Goal: Information Seeking & Learning: Learn about a topic

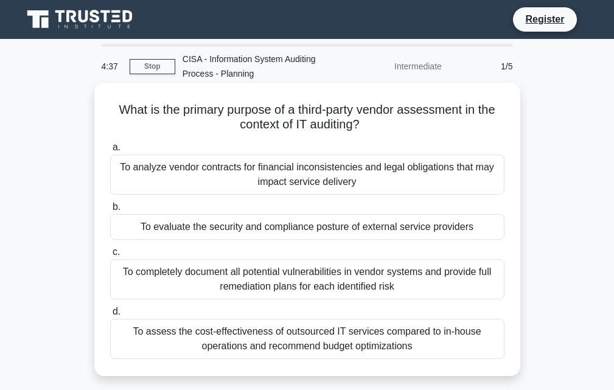
click at [316, 335] on div "To assess the cost-effectiveness of outsourced IT services compared to in-house…" at bounding box center [307, 339] width 394 height 40
click at [110, 316] on input "d. To assess the cost-effectiveness of outsourced IT services compared to in-ho…" at bounding box center [110, 312] width 0 height 8
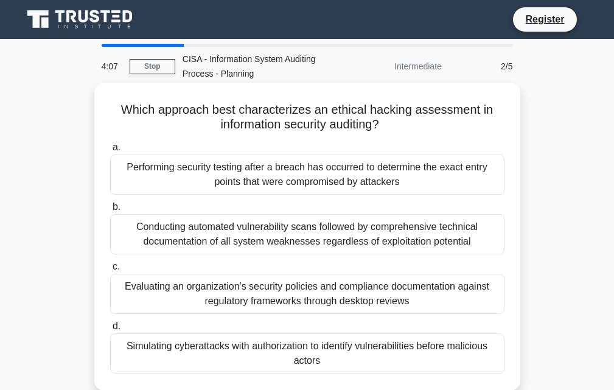
click at [275, 236] on div "Conducting automated vulnerability scans followed by comprehensive technical do…" at bounding box center [307, 234] width 394 height 40
click at [110, 211] on input "b. Conducting automated vulnerability scans followed by comprehensive technical…" at bounding box center [110, 207] width 0 height 8
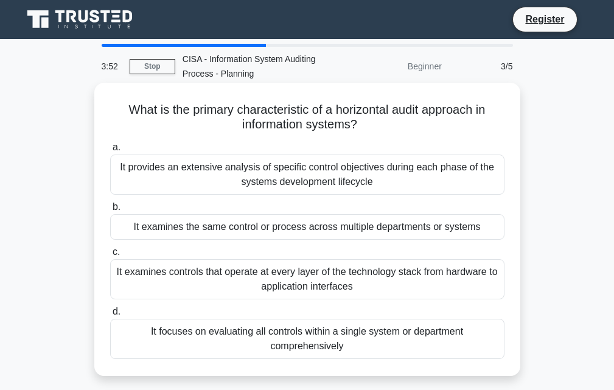
click at [295, 162] on div "It provides an extensive analysis of specific control objectives during each ph…" at bounding box center [307, 175] width 394 height 40
click at [110, 151] on input "a. It provides an extensive analysis of specific control objectives during each…" at bounding box center [110, 148] width 0 height 8
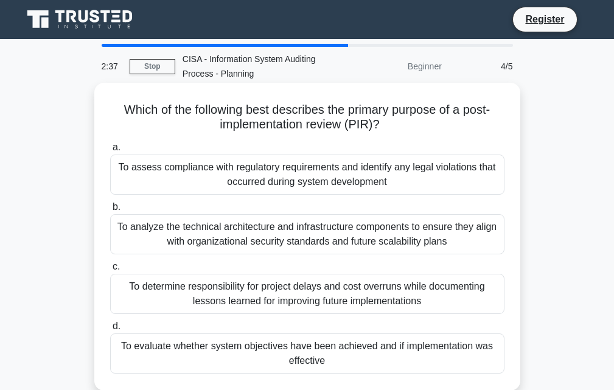
click at [255, 243] on div "To analyze the technical architecture and infrastructure components to ensure t…" at bounding box center [307, 234] width 394 height 40
click at [110, 211] on input "b. To analyze the technical architecture and infrastructure components to ensur…" at bounding box center [110, 207] width 0 height 8
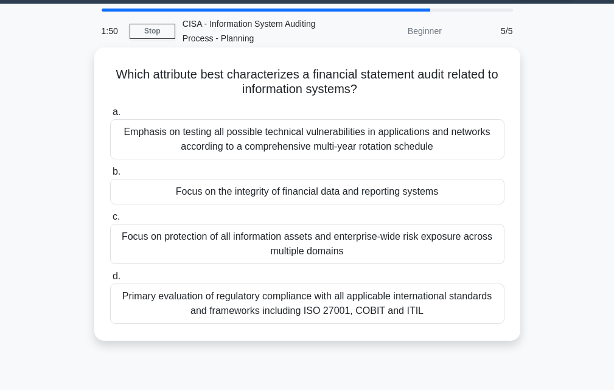
scroll to position [61, 0]
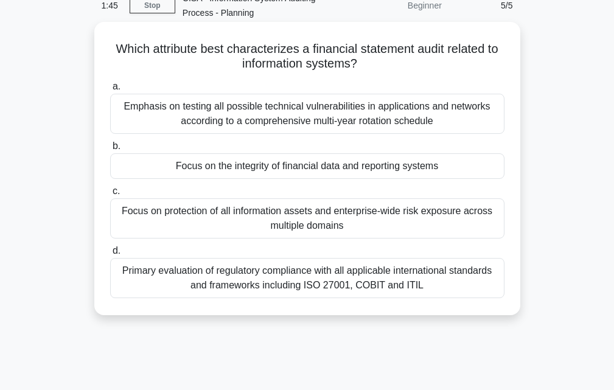
click at [322, 109] on div "Emphasis on testing all possible technical vulnerabilities in applications and …" at bounding box center [307, 114] width 394 height 40
click at [110, 91] on input "a. Emphasis on testing all possible technical vulnerabilities in applications a…" at bounding box center [110, 87] width 0 height 8
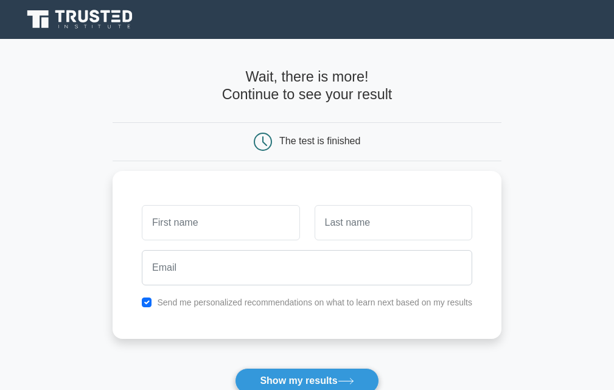
scroll to position [61, 0]
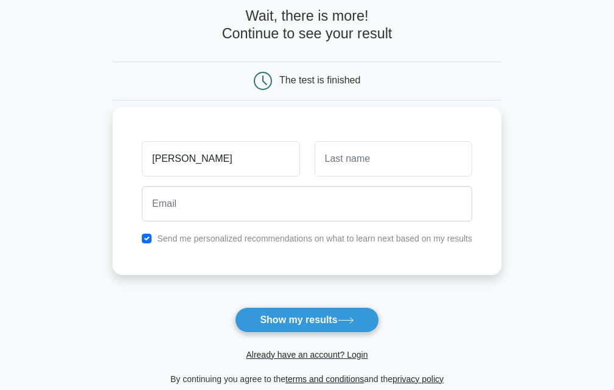
type input "[PERSON_NAME]"
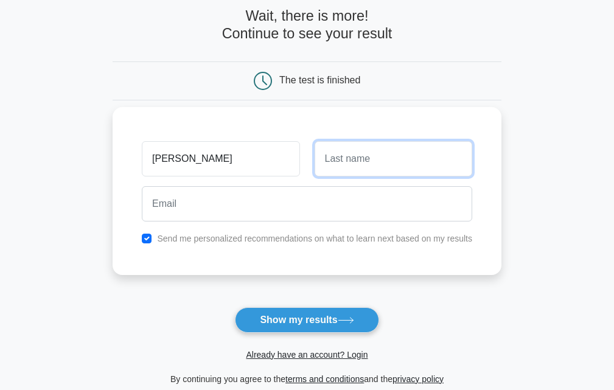
click at [342, 173] on input "text" at bounding box center [393, 158] width 158 height 35
type input "Kamau"
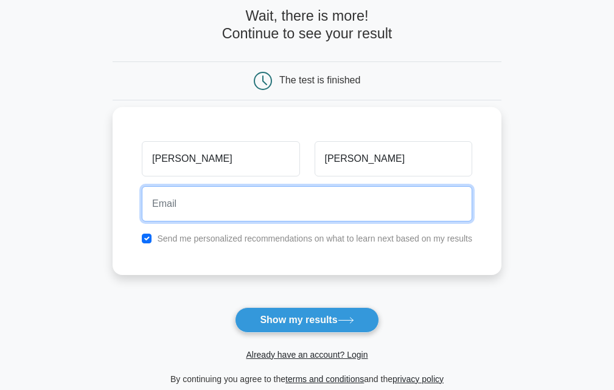
drag, startPoint x: 246, startPoint y: 193, endPoint x: 241, endPoint y: 198, distance: 6.5
click at [244, 195] on input "email" at bounding box center [307, 203] width 330 height 35
type input "gichukijoseph409@gmail.com"
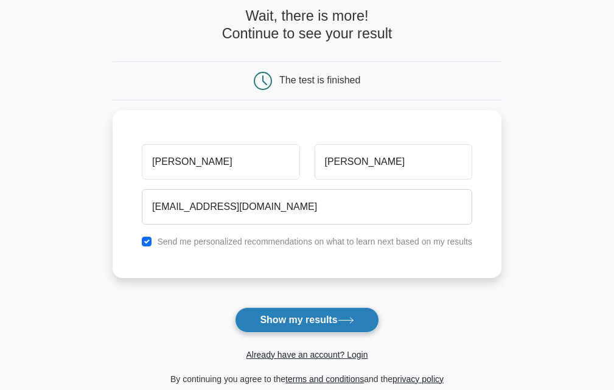
click at [288, 313] on button "Show my results" at bounding box center [307, 320] width 144 height 26
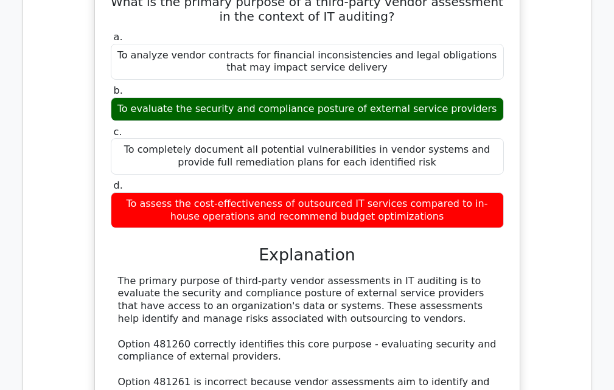
scroll to position [1095, 0]
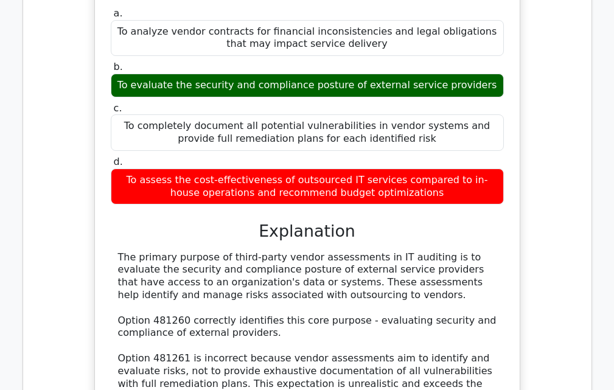
click at [254, 301] on div "The primary purpose of third-party vendor assessments in IT auditing is to eval…" at bounding box center [307, 390] width 378 height 279
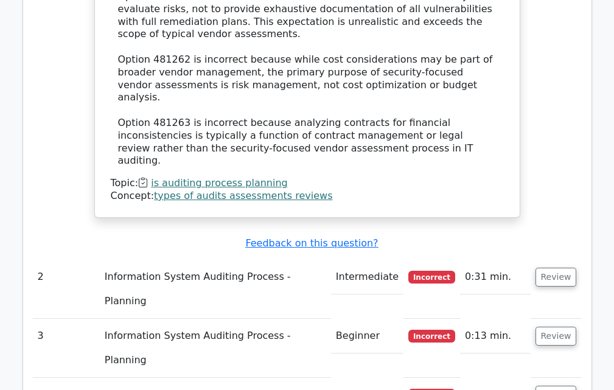
scroll to position [1399, 0]
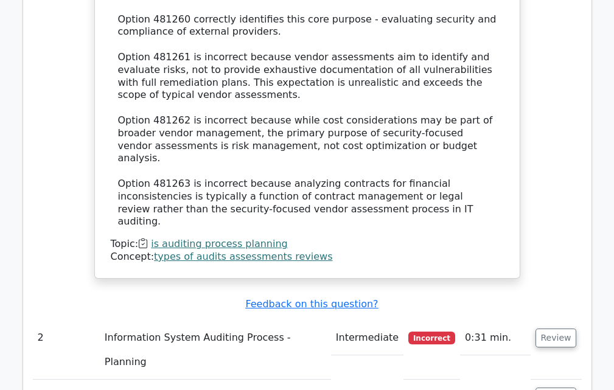
click at [310, 321] on td "Information System Auditing Process - Planning" at bounding box center [215, 350] width 231 height 59
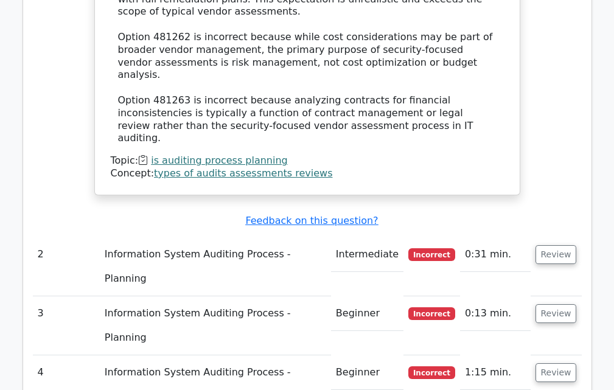
scroll to position [1460, 0]
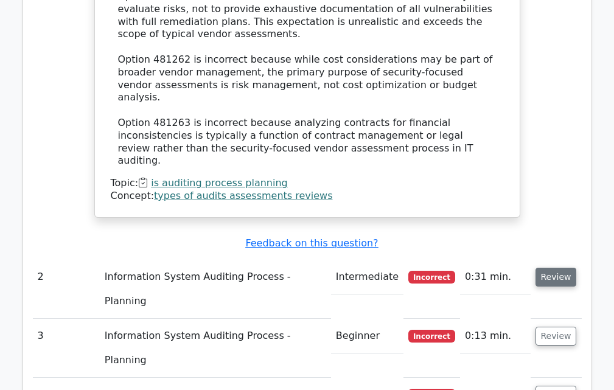
click at [552, 268] on button "Review" at bounding box center [555, 277] width 41 height 19
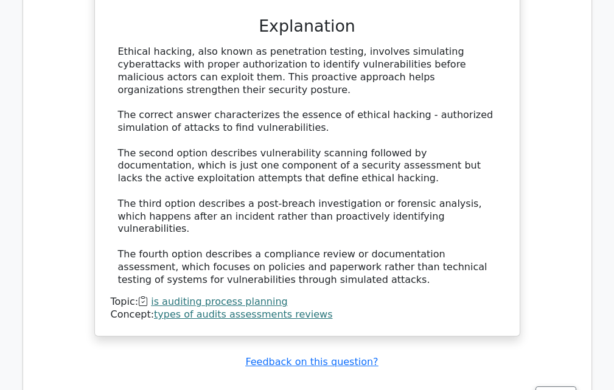
scroll to position [2068, 0]
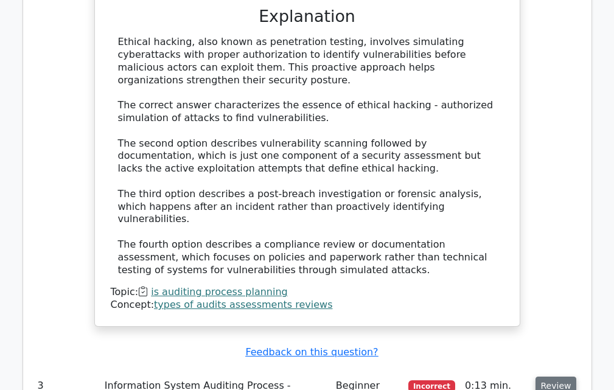
click at [561, 377] on button "Review" at bounding box center [555, 386] width 41 height 19
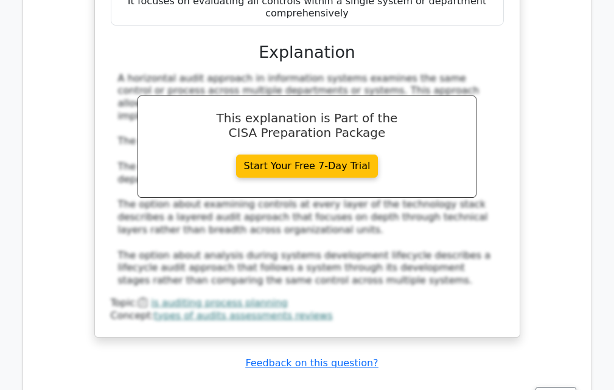
scroll to position [2737, 0]
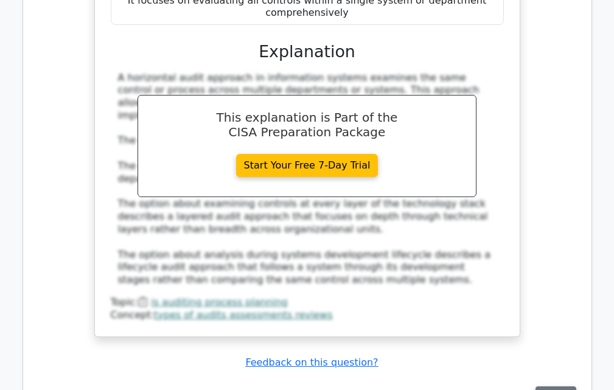
click at [560, 386] on button "Review" at bounding box center [555, 395] width 41 height 19
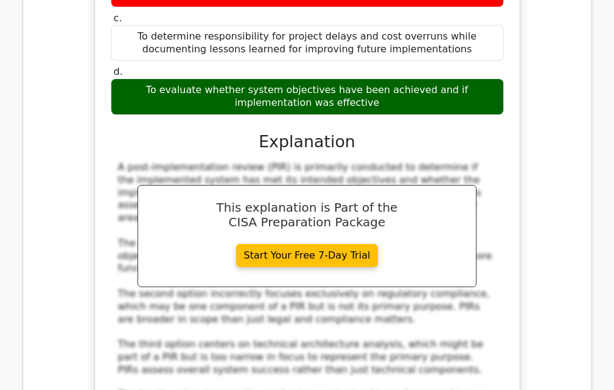
scroll to position [3346, 0]
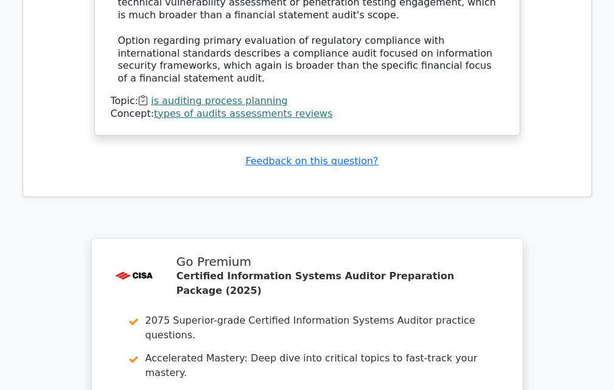
scroll to position [4475, 0]
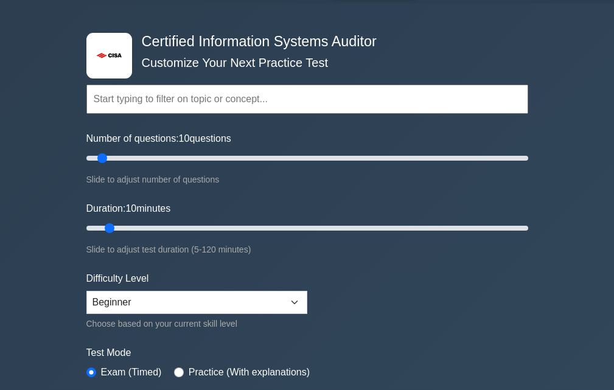
scroll to position [61, 0]
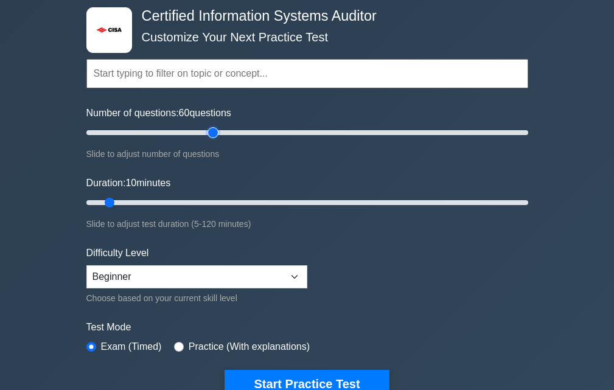
drag, startPoint x: 103, startPoint y: 129, endPoint x: 217, endPoint y: 133, distance: 114.4
type input "60"
click at [217, 133] on input "Number of questions: 60 questions" at bounding box center [307, 132] width 442 height 15
drag, startPoint x: 110, startPoint y: 198, endPoint x: 214, endPoint y: 196, distance: 103.4
type input "40"
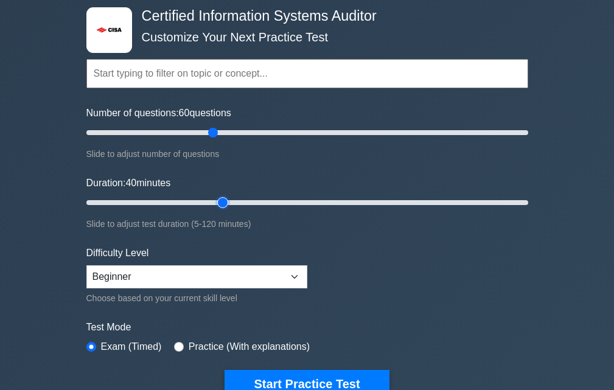
click at [214, 196] on input "Duration: 40 minutes" at bounding box center [307, 202] width 442 height 15
click at [250, 276] on select "Beginner Intermediate Expert" at bounding box center [196, 276] width 221 height 23
select select "intermediate"
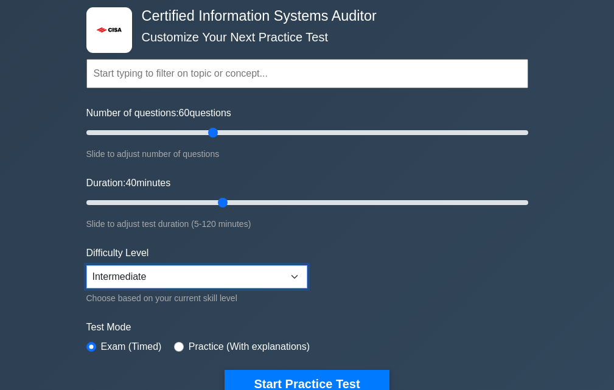
click at [86, 265] on select "Beginner Intermediate Expert" at bounding box center [196, 276] width 221 height 23
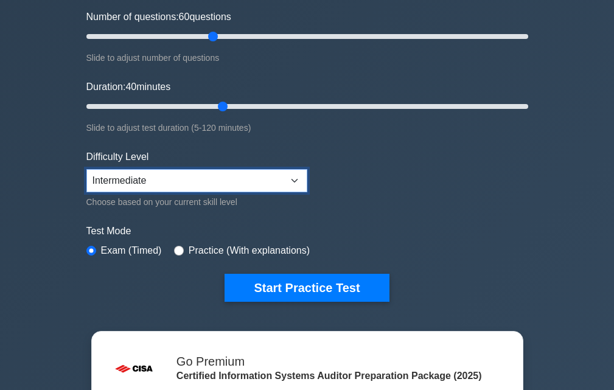
scroll to position [182, 0]
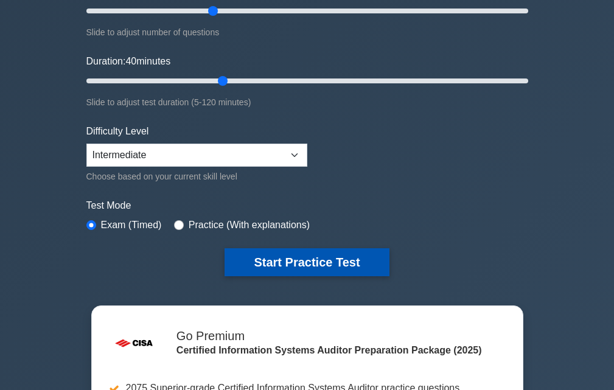
click at [322, 267] on button "Start Practice Test" at bounding box center [306, 262] width 164 height 28
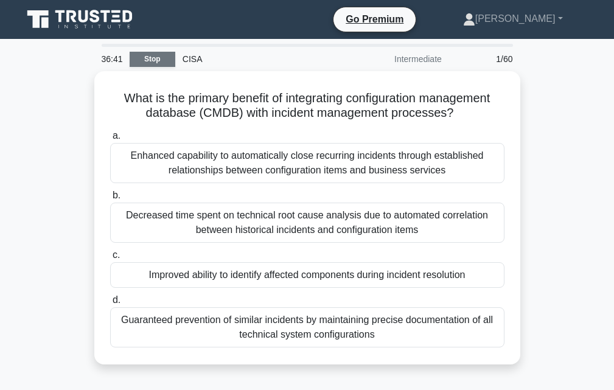
click at [165, 62] on link "Stop" at bounding box center [153, 59] width 46 height 15
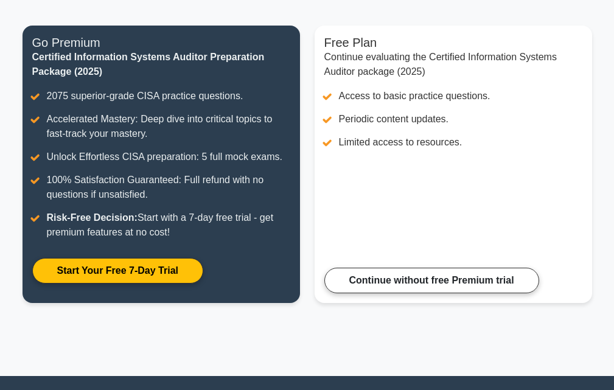
scroll to position [139, 0]
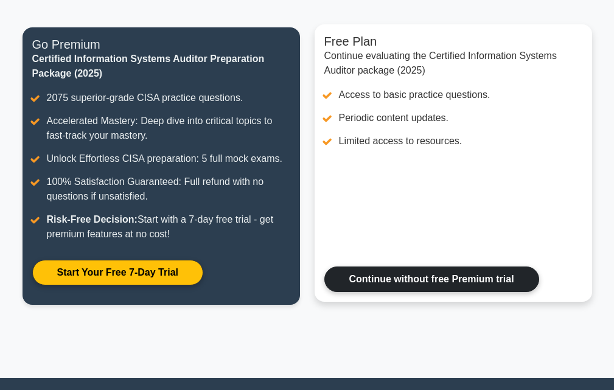
click at [420, 276] on link "Continue without free Premium trial" at bounding box center [431, 279] width 215 height 26
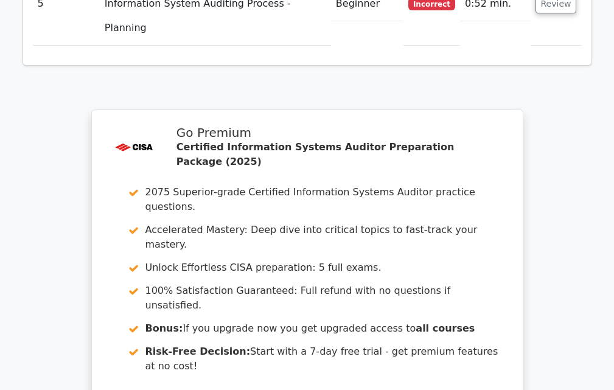
scroll to position [1930, 0]
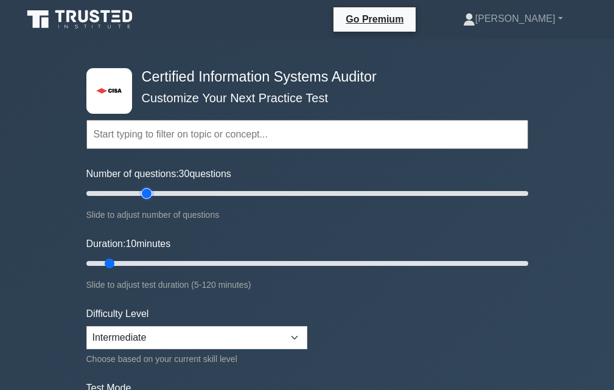
drag, startPoint x: 102, startPoint y: 191, endPoint x: 150, endPoint y: 197, distance: 48.4
type input "30"
click at [150, 197] on input "Number of questions: 30 questions" at bounding box center [307, 193] width 442 height 15
drag, startPoint x: 109, startPoint y: 261, endPoint x: 144, endPoint y: 258, distance: 34.8
type input "20"
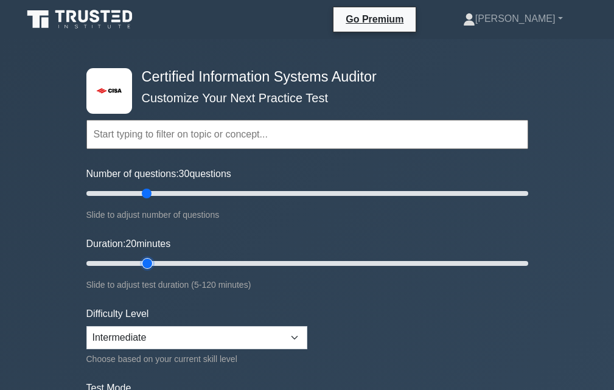
click at [144, 258] on input "Duration: 20 minutes" at bounding box center [307, 263] width 442 height 15
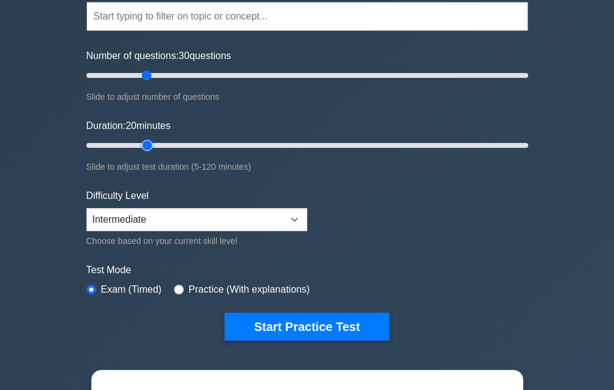
scroll to position [122, 0]
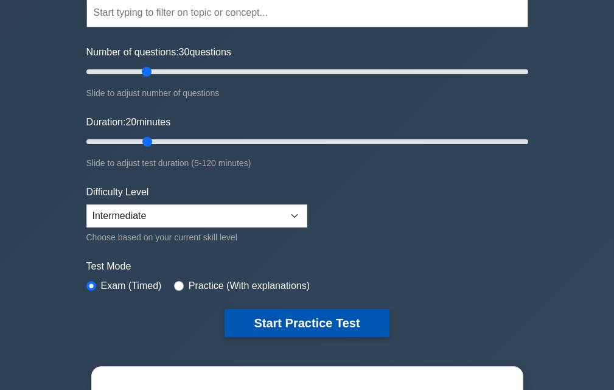
click at [290, 314] on button "Start Practice Test" at bounding box center [306, 323] width 164 height 28
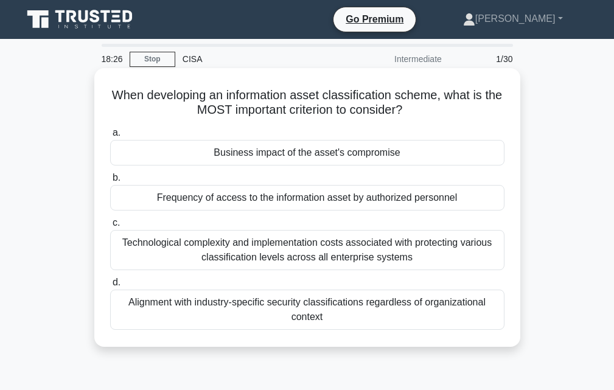
click at [273, 298] on div "Alignment with industry-specific security classifications regardless of organiz…" at bounding box center [307, 310] width 394 height 40
click at [110, 287] on input "d. Alignment with industry-specific security classifications regardless of orga…" at bounding box center [110, 283] width 0 height 8
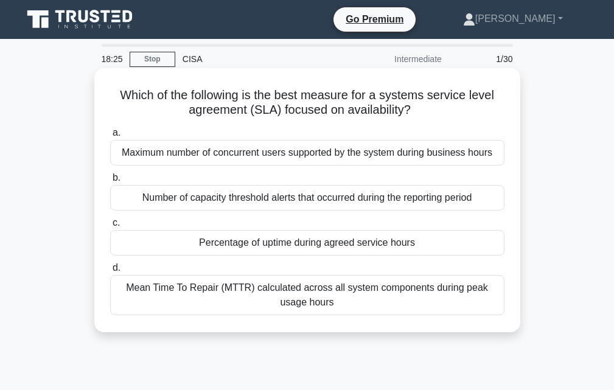
click at [280, 297] on div "Mean Time To Repair (MTTR) calculated across all system components during peak …" at bounding box center [307, 295] width 394 height 40
click at [110, 272] on input "d. Mean Time To Repair (MTTR) calculated across all system components during pe…" at bounding box center [110, 268] width 0 height 8
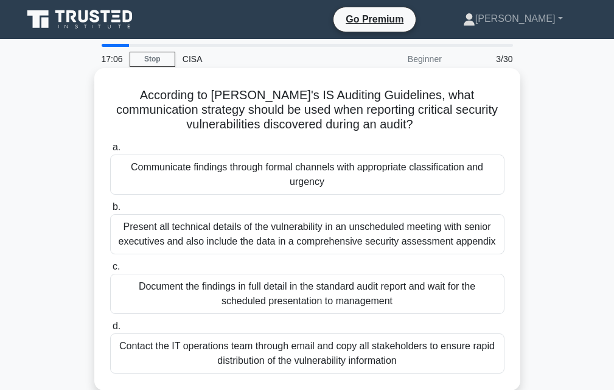
click at [251, 175] on div "Communicate findings through formal channels with appropriate classification an…" at bounding box center [307, 175] width 394 height 40
click at [110, 151] on input "a. Communicate findings through formal channels with appropriate classification…" at bounding box center [110, 148] width 0 height 8
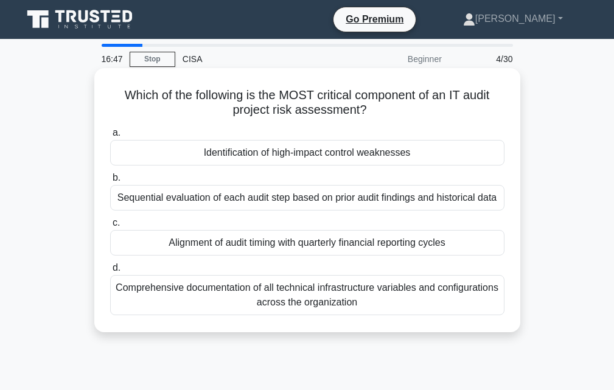
click at [367, 300] on div "Comprehensive documentation of all technical infrastructure variables and confi…" at bounding box center [307, 295] width 394 height 40
click at [110, 272] on input "d. Comprehensive documentation of all technical infrastructure variables and co…" at bounding box center [110, 268] width 0 height 8
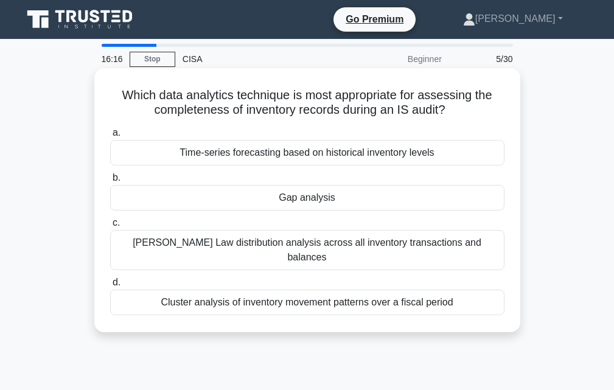
click at [262, 290] on div "Cluster analysis of inventory movement patterns over a fiscal period" at bounding box center [307, 303] width 394 height 26
click at [110, 287] on input "d. Cluster analysis of inventory movement patterns over a fiscal period" at bounding box center [110, 283] width 0 height 8
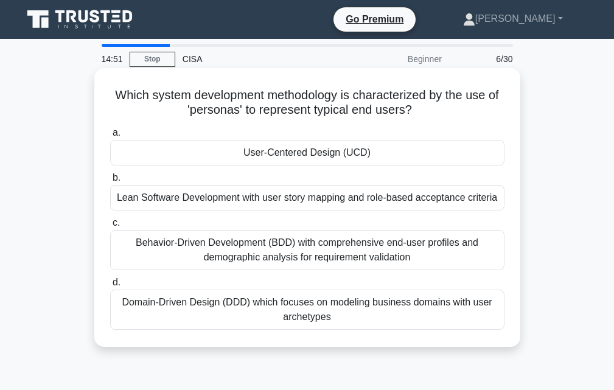
click at [268, 309] on div "Domain-Driven Design (DDD) which focuses on modeling business domains with user…" at bounding box center [307, 310] width 394 height 40
click at [110, 287] on input "d. Domain-Driven Design (DDD) which focuses on modeling business domains with u…" at bounding box center [110, 283] width 0 height 8
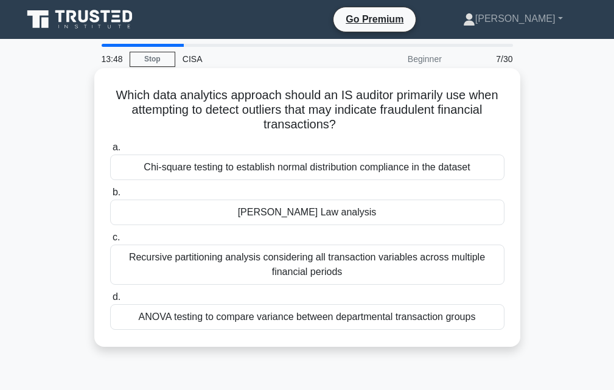
click at [265, 318] on div "ANOVA testing to compare variance between departmental transaction groups" at bounding box center [307, 317] width 394 height 26
click at [172, 313] on div "ANOVA testing to compare variance between departmental transaction groups" at bounding box center [307, 317] width 394 height 26
click at [110, 301] on input "d. ANOVA testing to compare variance between departmental transaction groups" at bounding box center [110, 297] width 0 height 8
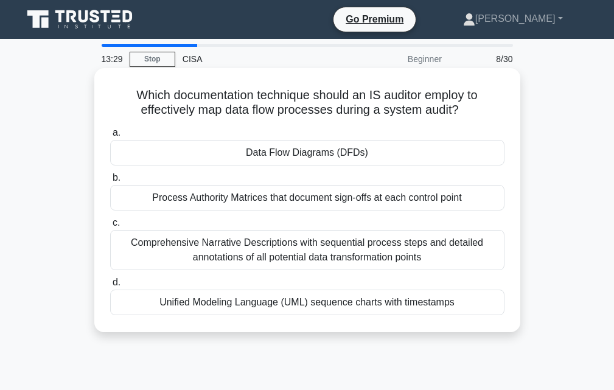
click at [241, 253] on div "Comprehensive Narrative Descriptions with sequential process steps and detailed…" at bounding box center [307, 250] width 394 height 40
click at [110, 227] on input "c. Comprehensive Narrative Descriptions with sequential process steps and detai…" at bounding box center [110, 223] width 0 height 8
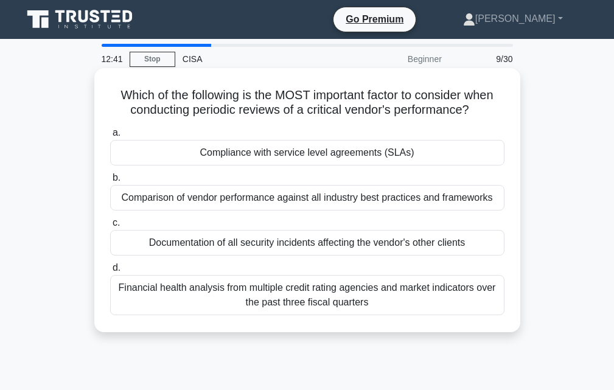
click at [353, 156] on div "Compliance with service level agreements (SLAs)" at bounding box center [307, 153] width 394 height 26
click at [110, 137] on input "a. Compliance with service level agreements (SLAs)" at bounding box center [110, 133] width 0 height 8
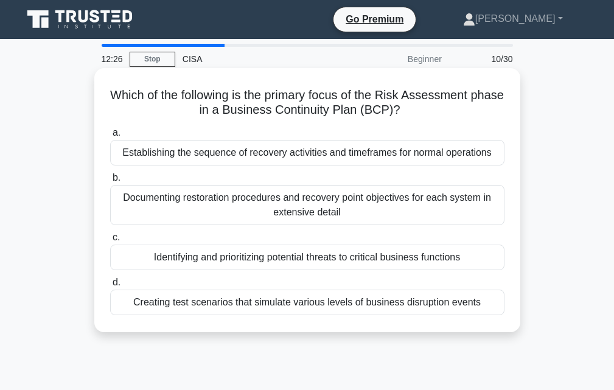
click at [231, 261] on div "Identifying and prioritizing potential threats to critical business functions" at bounding box center [307, 258] width 394 height 26
click at [110, 241] on input "c. Identifying and prioritizing potential threats to critical business functions" at bounding box center [110, 238] width 0 height 8
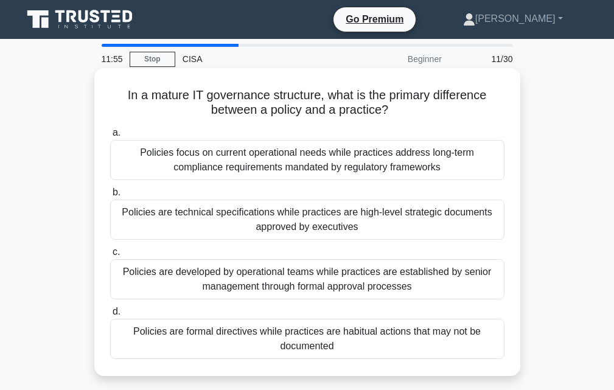
click at [331, 336] on div "Policies are formal directives while practices are habitual actions that may no…" at bounding box center [307, 339] width 394 height 40
click at [110, 316] on input "d. Policies are formal directives while practices are habitual actions that may…" at bounding box center [110, 312] width 0 height 8
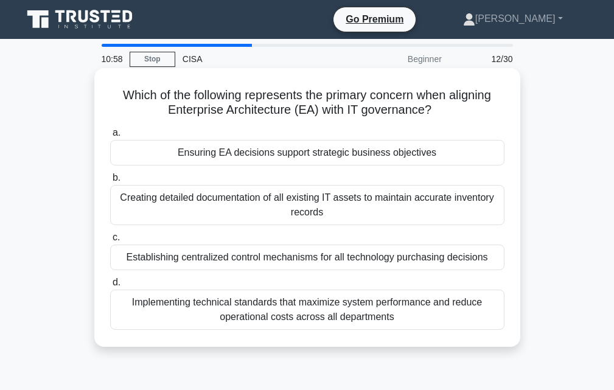
click at [249, 308] on div "Implementing technical standards that maximize system performance and reduce op…" at bounding box center [307, 310] width 394 height 40
click at [110, 287] on input "d. Implementing technical standards that maximize system performance and reduce…" at bounding box center [110, 283] width 0 height 8
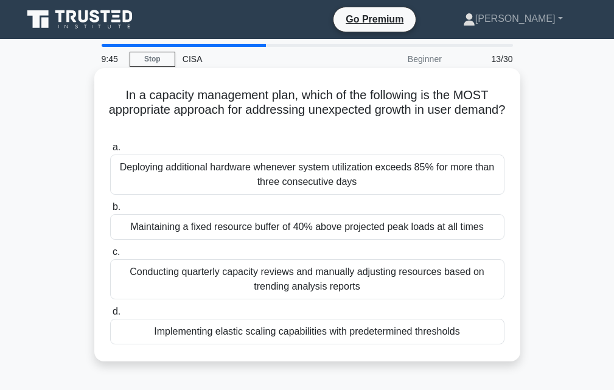
click at [218, 334] on div "Implementing elastic scaling capabilities with predetermined thresholds" at bounding box center [307, 332] width 394 height 26
click at [110, 316] on input "d. Implementing elastic scaling capabilities with predetermined thresholds" at bounding box center [110, 312] width 0 height 8
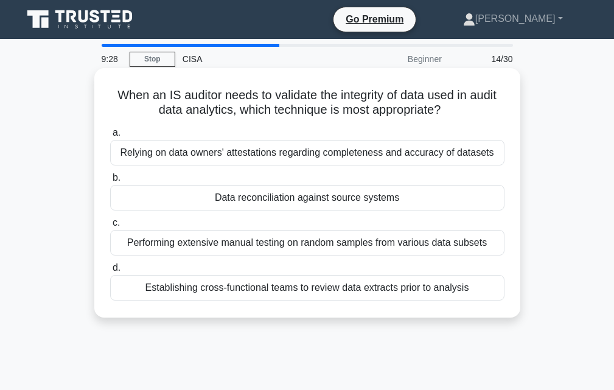
click at [280, 293] on div "Establishing cross-functional teams to review data extracts prior to analysis" at bounding box center [307, 288] width 394 height 26
click at [110, 272] on input "d. Establishing cross-functional teams to review data extracts prior to analysis" at bounding box center [110, 268] width 0 height 8
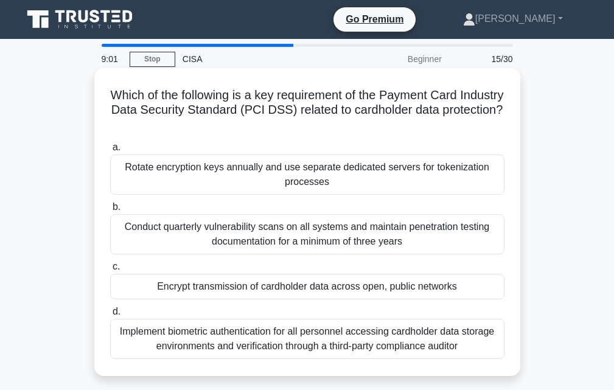
click at [339, 350] on div "Implement biometric authentication for all personnel accessing cardholder data …" at bounding box center [307, 339] width 394 height 40
click at [110, 316] on input "d. Implement biometric authentication for all personnel accessing cardholder da…" at bounding box center [110, 312] width 0 height 8
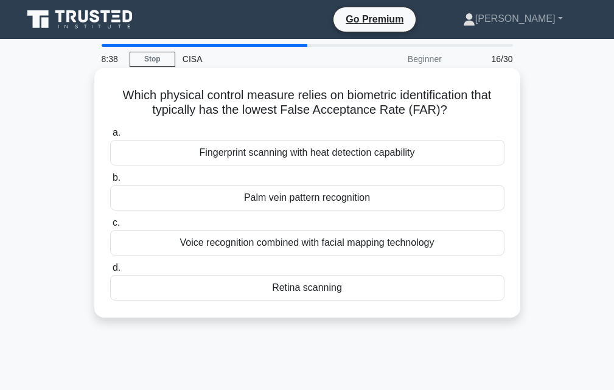
click at [312, 147] on div "Fingerprint scanning with heat detection capability" at bounding box center [307, 153] width 394 height 26
click at [110, 137] on input "a. Fingerprint scanning with heat detection capability" at bounding box center [110, 133] width 0 height 8
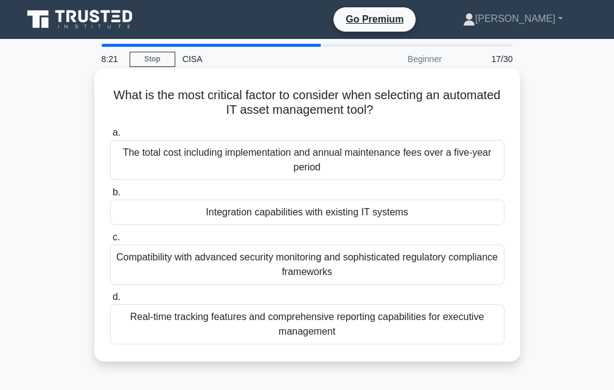
click at [318, 215] on div "Integration capabilities with existing IT systems" at bounding box center [307, 213] width 394 height 26
click at [428, 209] on div "Integration capabilities with existing IT systems" at bounding box center [307, 213] width 394 height 26
click at [110, 196] on input "b. Integration capabilities with existing IT systems" at bounding box center [110, 193] width 0 height 8
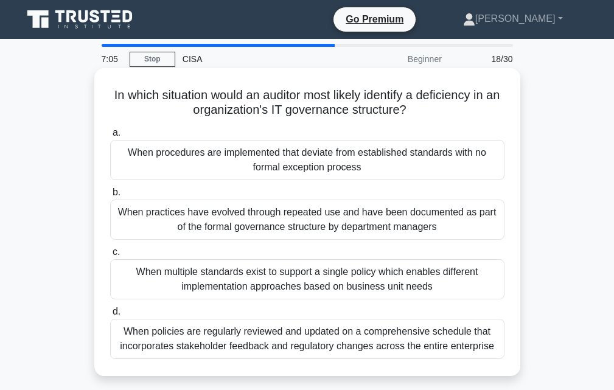
click at [205, 144] on div "When procedures are implemented that deviate from established standards with no…" at bounding box center [307, 160] width 394 height 40
click at [110, 137] on input "a. When procedures are implemented that deviate from established standards with…" at bounding box center [110, 133] width 0 height 8
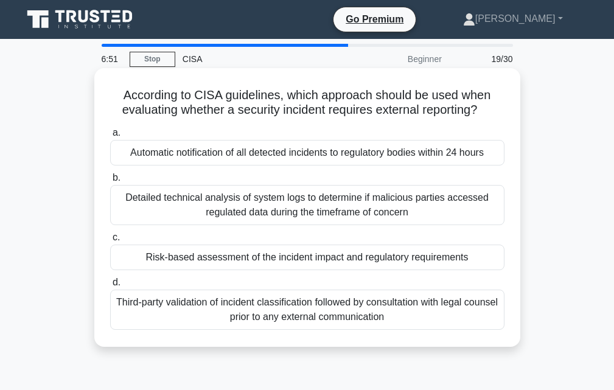
click at [224, 207] on div "Detailed technical analysis of system logs to determine if malicious parties ac…" at bounding box center [307, 205] width 394 height 40
click at [110, 182] on input "b. Detailed technical analysis of system logs to determine if malicious parties…" at bounding box center [110, 178] width 0 height 8
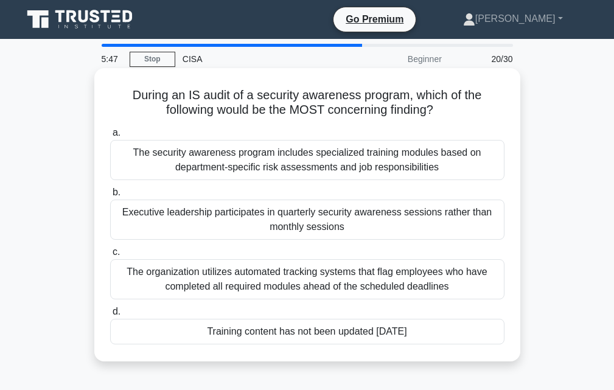
click at [330, 280] on div "The organization utilizes automated tracking systems that flag employees who ha…" at bounding box center [307, 279] width 394 height 40
click at [110, 256] on input "c. The organization utilizes automated tracking systems that flag employees who…" at bounding box center [110, 252] width 0 height 8
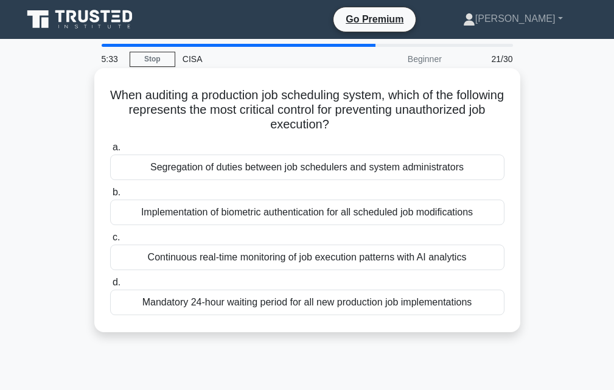
click at [261, 213] on div "Implementation of biometric authentication for all scheduled job modifications" at bounding box center [307, 213] width 394 height 26
click at [110, 196] on input "b. Implementation of biometric authentication for all scheduled job modificatio…" at bounding box center [110, 193] width 0 height 8
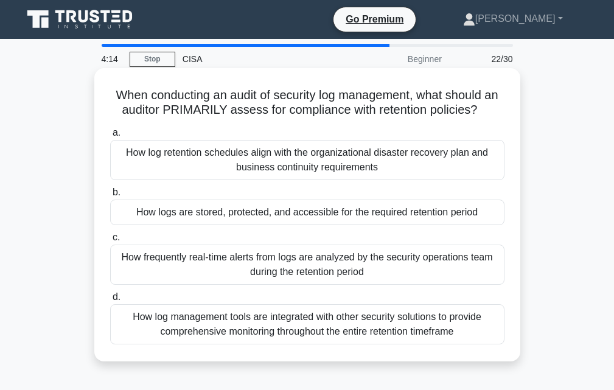
click at [291, 168] on div "How log retention schedules align with the organizational disaster recovery pla…" at bounding box center [307, 160] width 394 height 40
click at [110, 137] on input "a. How log retention schedules align with the organizational disaster recovery …" at bounding box center [110, 133] width 0 height 8
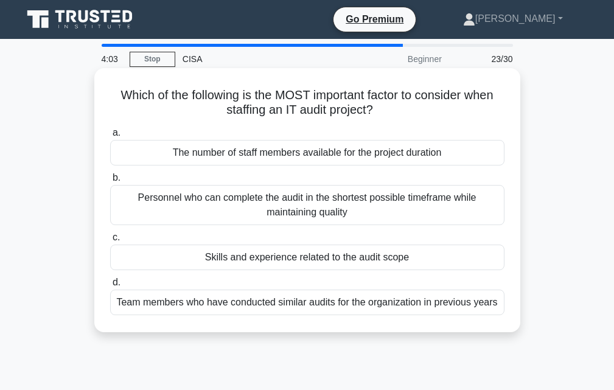
click at [314, 258] on div "Skills and experience related to the audit scope" at bounding box center [307, 258] width 394 height 26
click at [110, 241] on input "c. Skills and experience related to the audit scope" at bounding box center [110, 238] width 0 height 8
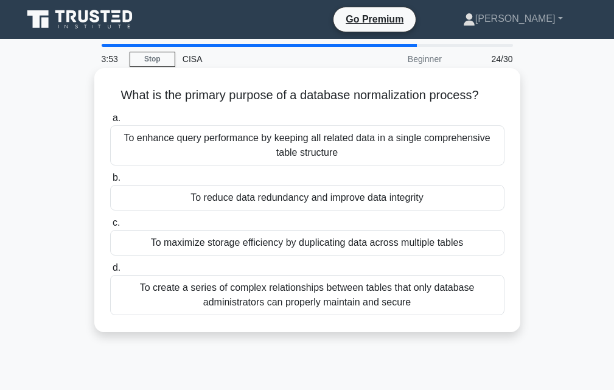
click at [280, 203] on div "To reduce data redundancy and improve data integrity" at bounding box center [307, 198] width 394 height 26
click at [110, 182] on input "b. To reduce data redundancy and improve data integrity" at bounding box center [110, 178] width 0 height 8
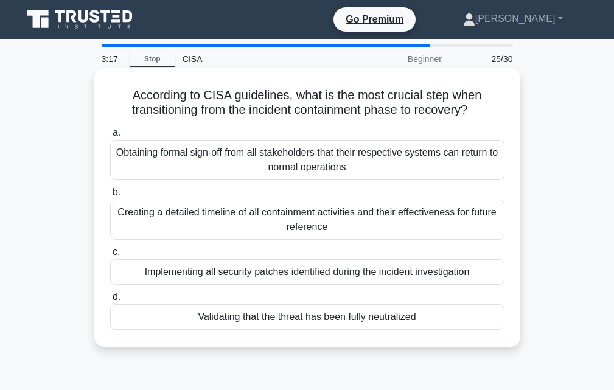
click at [331, 276] on div "Implementing all security patches identified during the incident investigation" at bounding box center [307, 272] width 394 height 26
click at [110, 256] on input "c. Implementing all security patches identified during the incident investigati…" at bounding box center [110, 252] width 0 height 8
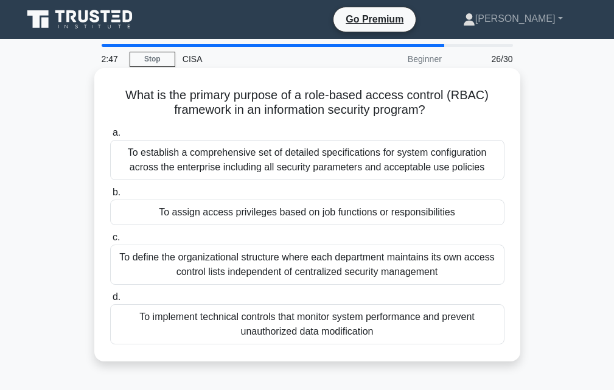
click at [263, 212] on div "To assign access privileges based on job functions or responsibilities" at bounding box center [307, 213] width 394 height 26
click at [110, 196] on input "b. To assign access privileges based on job functions or responsibilities" at bounding box center [110, 193] width 0 height 8
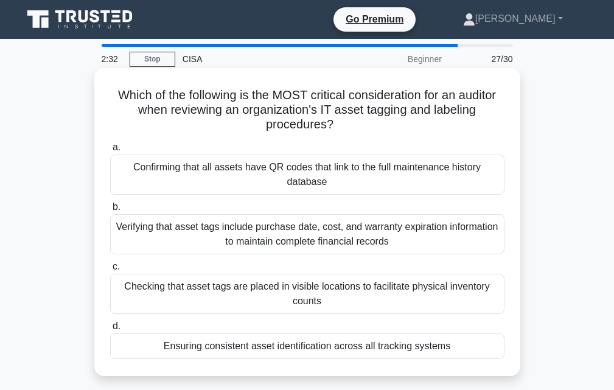
click at [252, 349] on div "Ensuring consistent asset identification across all tracking systems" at bounding box center [307, 346] width 394 height 26
click at [110, 330] on input "d. Ensuring consistent asset identification across all tracking systems" at bounding box center [110, 326] width 0 height 8
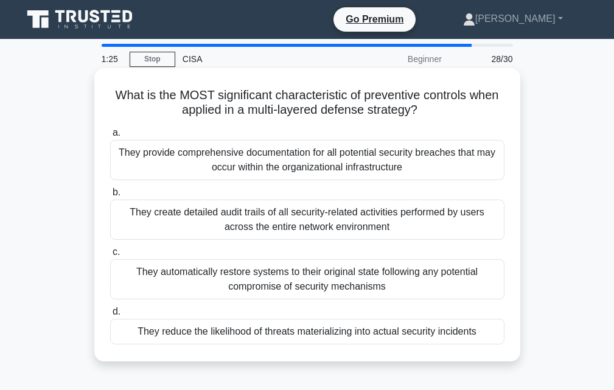
click at [238, 168] on div "They provide comprehensive documentation for all potential security breaches th…" at bounding box center [307, 160] width 394 height 40
click at [110, 137] on input "a. They provide comprehensive documentation for all potential security breaches…" at bounding box center [110, 133] width 0 height 8
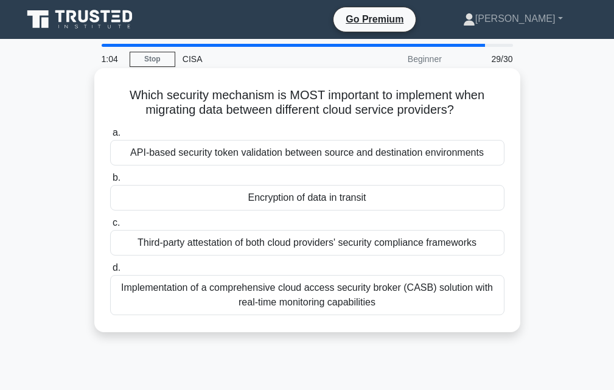
click at [259, 159] on div "API-based security token validation between source and destination environments" at bounding box center [307, 153] width 394 height 26
click at [110, 137] on input "a. API-based security token validation between source and destination environme…" at bounding box center [110, 133] width 0 height 8
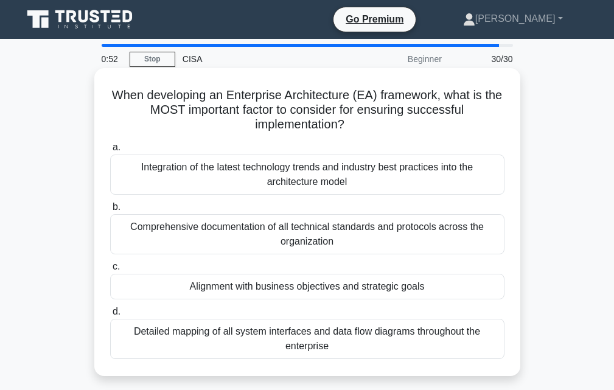
click at [290, 289] on div "Alignment with business objectives and strategic goals" at bounding box center [307, 287] width 394 height 26
click at [110, 271] on input "c. Alignment with business objectives and strategic goals" at bounding box center [110, 267] width 0 height 8
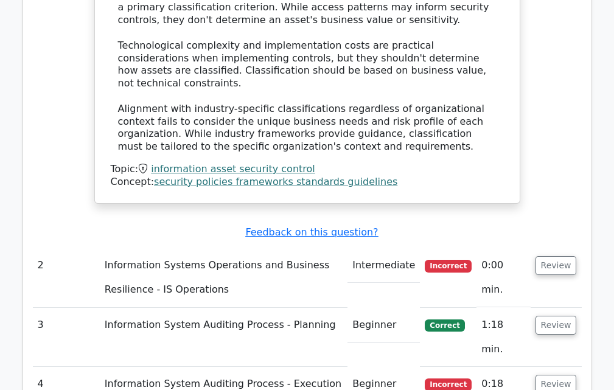
scroll to position [1703, 0]
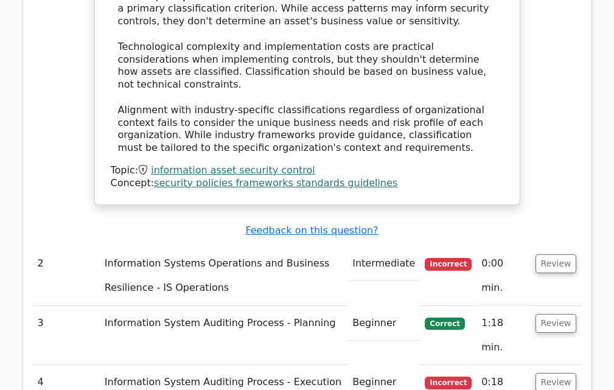
click at [265, 306] on td "Information System Auditing Process - Planning" at bounding box center [224, 335] width 248 height 59
click at [306, 306] on td "Information System Auditing Process - Planning" at bounding box center [224, 335] width 248 height 59
click at [561, 314] on button "Review" at bounding box center [555, 323] width 41 height 19
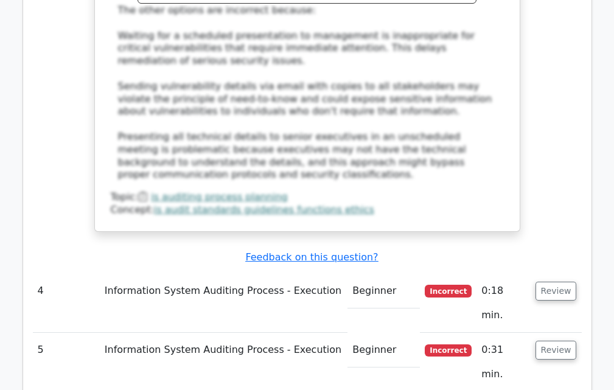
scroll to position [2555, 0]
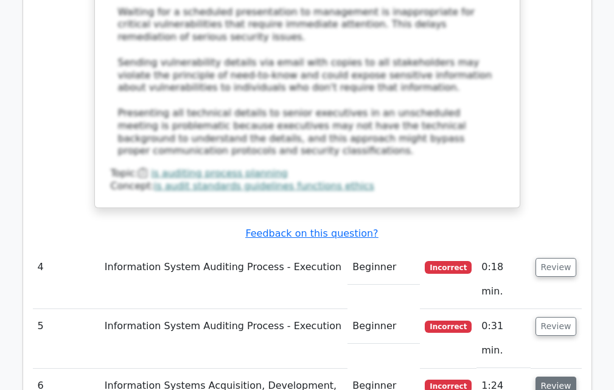
click at [562, 377] on button "Review" at bounding box center [555, 386] width 41 height 19
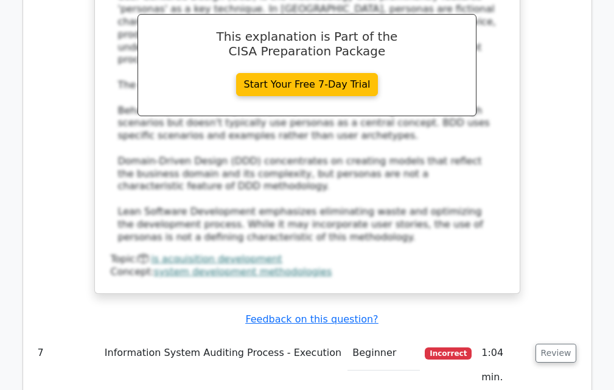
scroll to position [3346, 0]
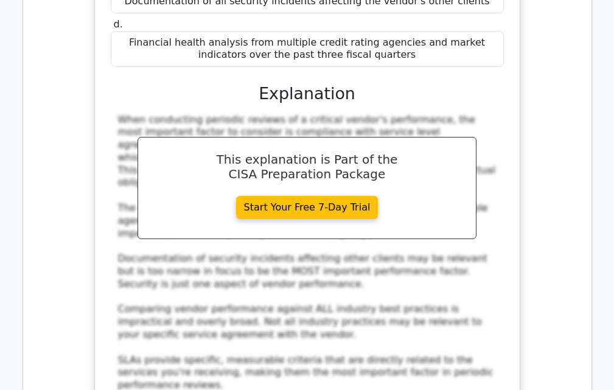
scroll to position [4076, 0]
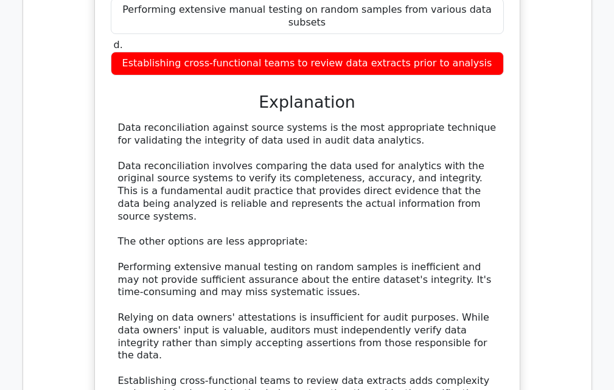
scroll to position [4988, 0]
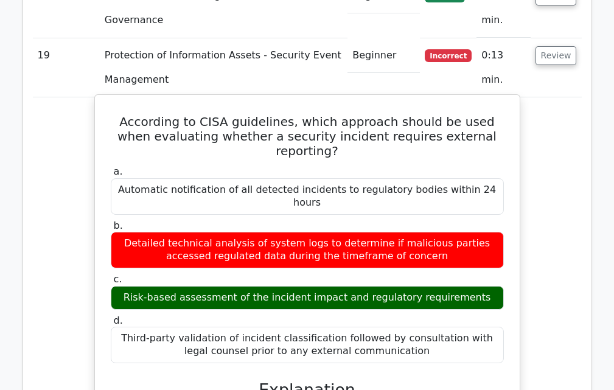
scroll to position [5657, 0]
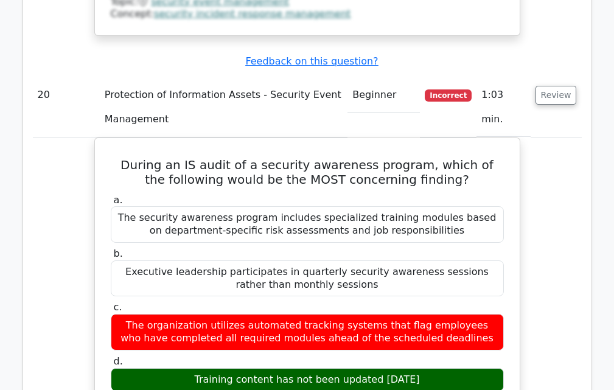
scroll to position [6448, 0]
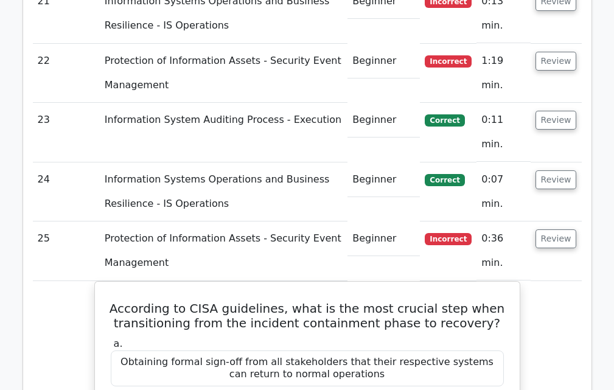
scroll to position [7239, 0]
